Goal: Task Accomplishment & Management: Manage account settings

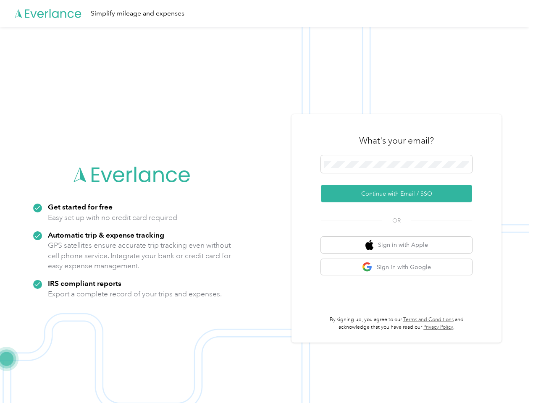
click at [266, 201] on img at bounding box center [264, 228] width 528 height 403
click at [266, 13] on div "Simplify mileage and expenses" at bounding box center [264, 13] width 528 height 27
click at [400, 193] on button "Continue with Email / SSO" at bounding box center [396, 194] width 151 height 18
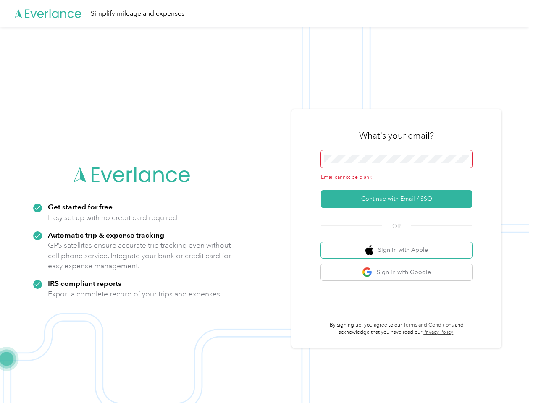
click at [400, 245] on button "Sign in with Apple" at bounding box center [396, 250] width 151 height 16
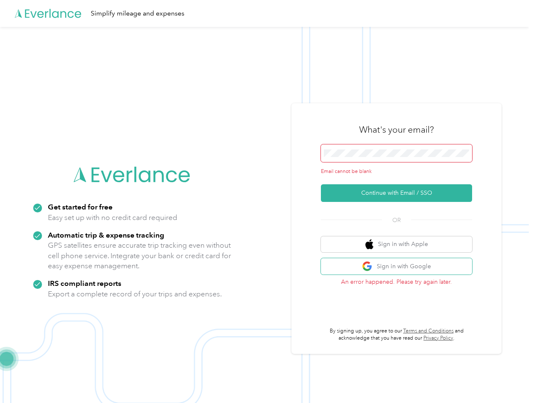
click at [400, 267] on button "Sign in with Google" at bounding box center [396, 266] width 151 height 16
